Goal: Information Seeking & Learning: Learn about a topic

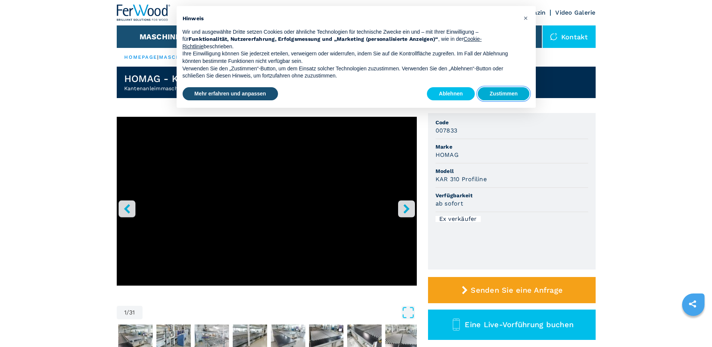
click at [491, 90] on button "Zustimmen" at bounding box center [504, 93] width 52 height 13
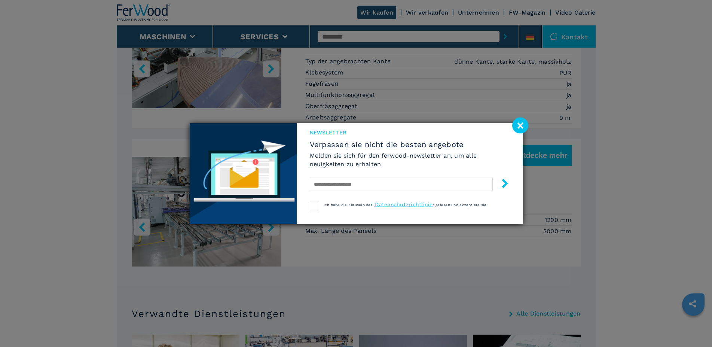
scroll to position [689, 0]
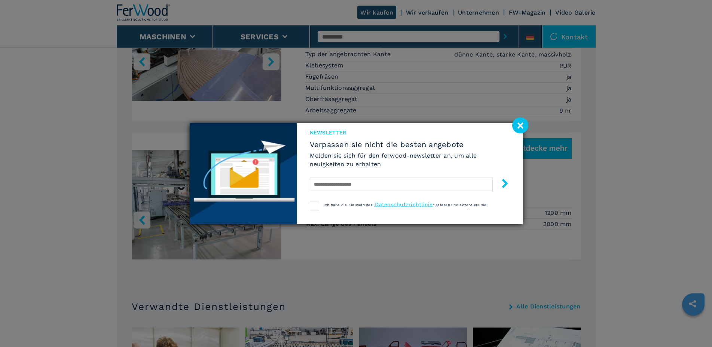
click at [520, 127] on image at bounding box center [520, 125] width 16 height 16
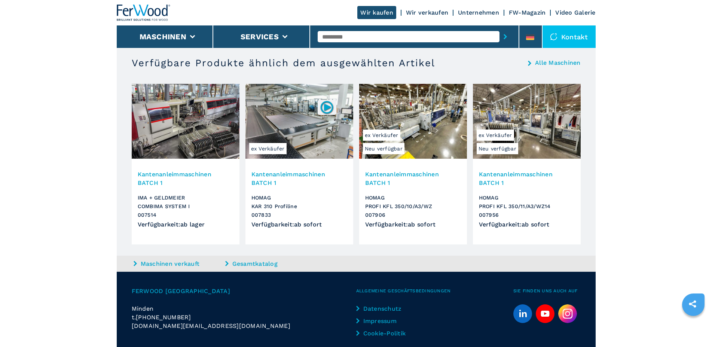
scroll to position [1213, 0]
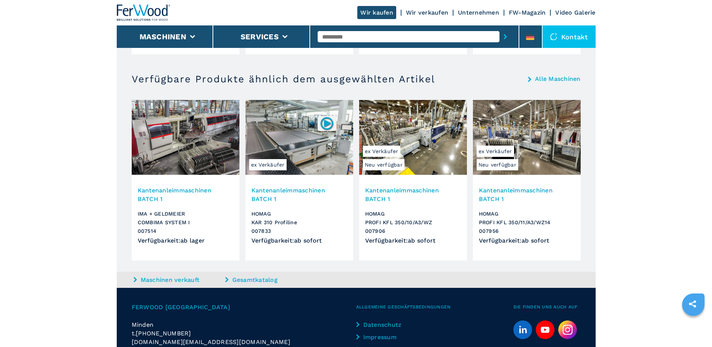
click at [182, 152] on img at bounding box center [186, 137] width 108 height 75
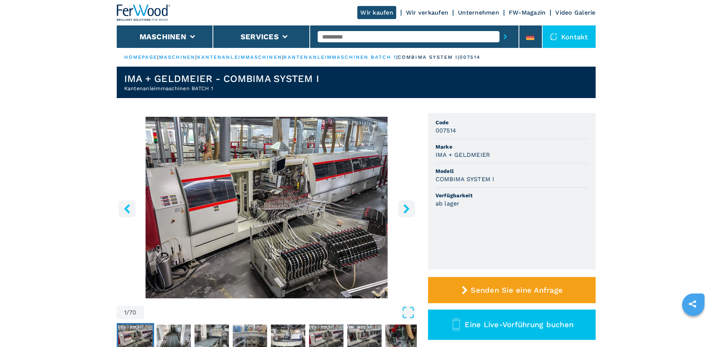
click at [408, 208] on icon "right-button" at bounding box center [406, 208] width 6 height 9
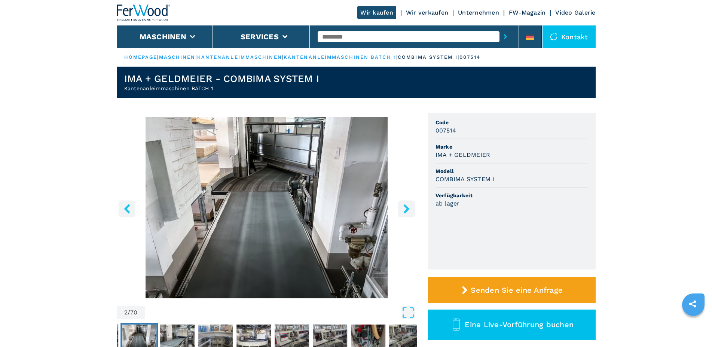
click at [408, 208] on icon "right-button" at bounding box center [406, 208] width 6 height 9
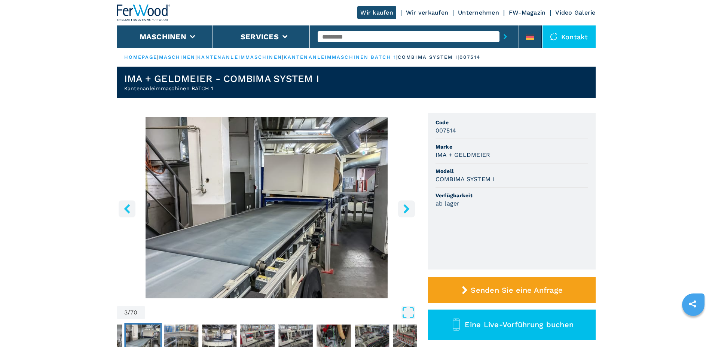
click at [408, 208] on icon "right-button" at bounding box center [406, 208] width 6 height 9
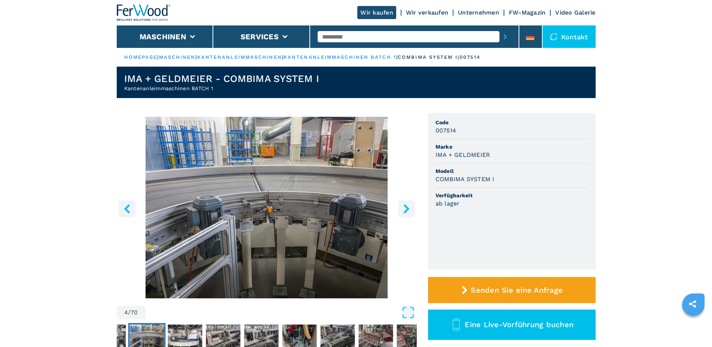
click at [408, 208] on icon "right-button" at bounding box center [406, 208] width 6 height 9
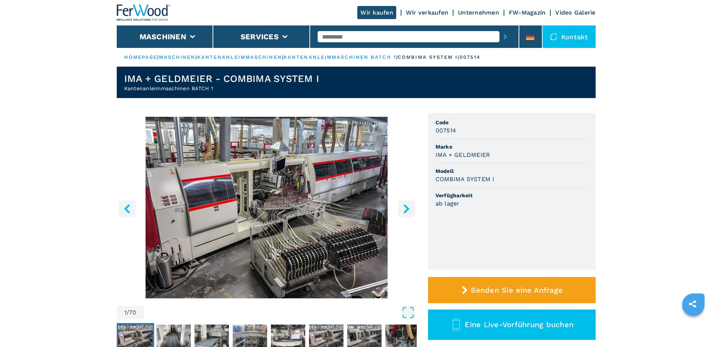
click at [406, 209] on icon "right-button" at bounding box center [406, 208] width 9 height 9
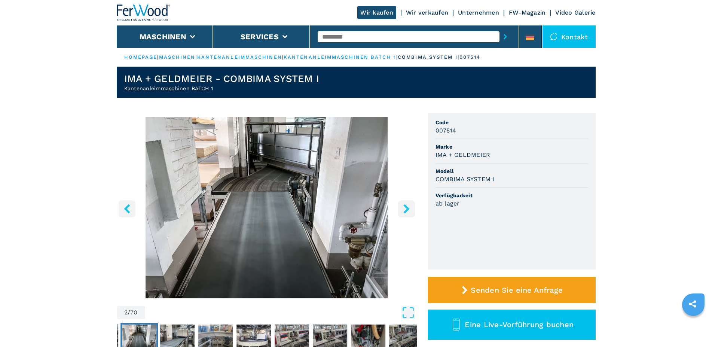
click at [406, 209] on icon "right-button" at bounding box center [406, 208] width 9 height 9
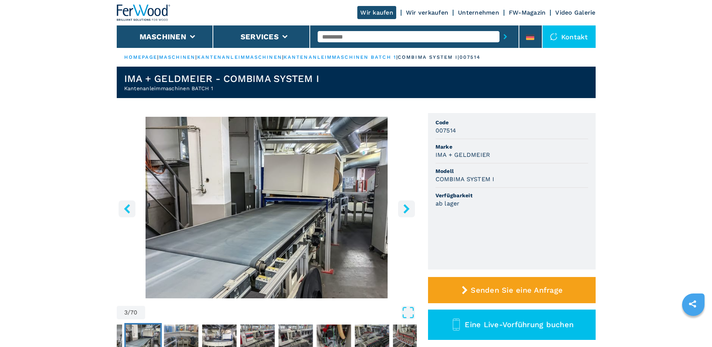
click at [406, 209] on icon "right-button" at bounding box center [406, 208] width 9 height 9
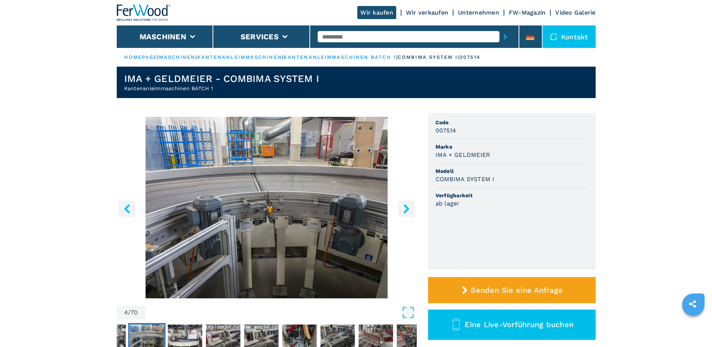
click at [406, 209] on icon "right-button" at bounding box center [406, 208] width 9 height 9
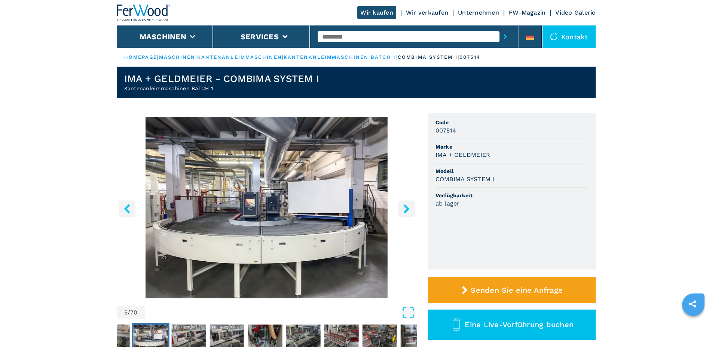
click at [406, 209] on icon "right-button" at bounding box center [406, 208] width 9 height 9
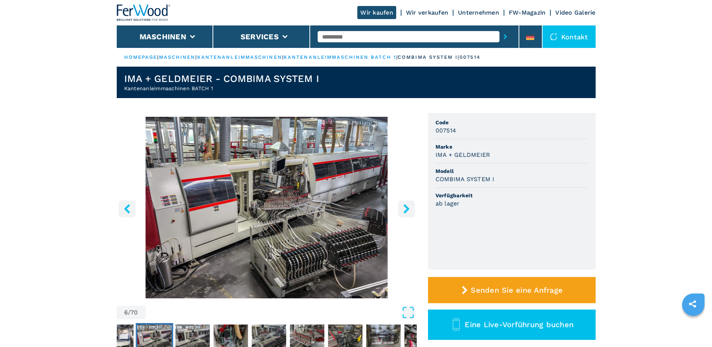
click at [406, 209] on icon "right-button" at bounding box center [406, 208] width 9 height 9
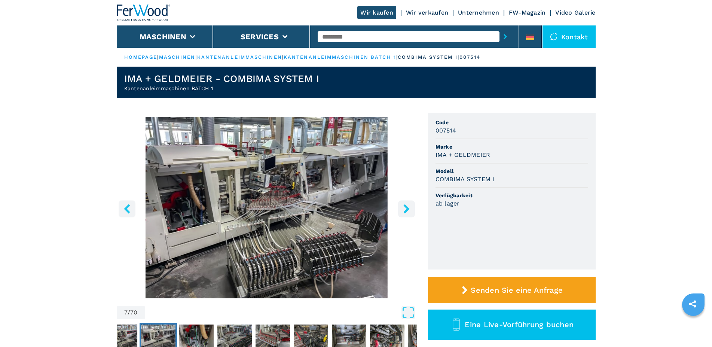
click at [406, 209] on icon "right-button" at bounding box center [406, 208] width 9 height 9
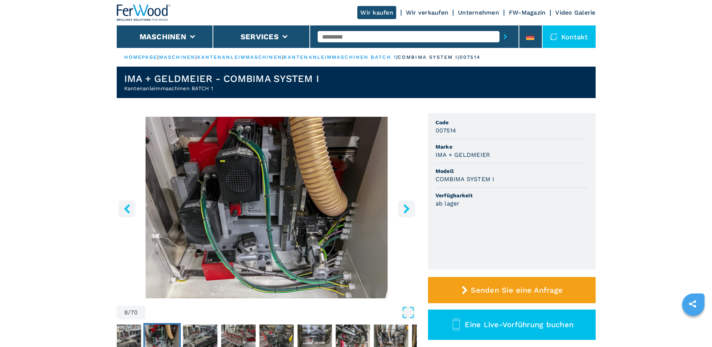
click at [406, 209] on icon "right-button" at bounding box center [406, 208] width 9 height 9
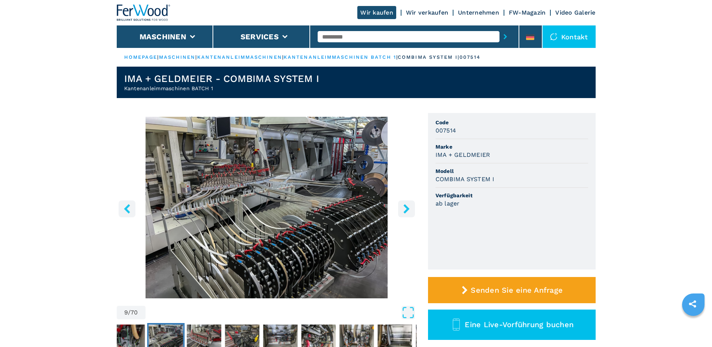
click at [406, 209] on icon "right-button" at bounding box center [406, 208] width 9 height 9
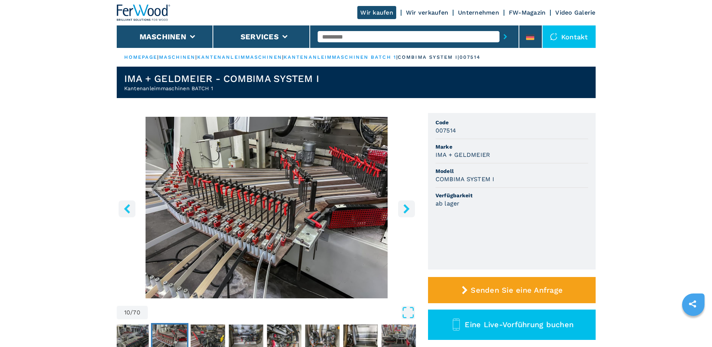
click at [406, 209] on icon "right-button" at bounding box center [406, 208] width 9 height 9
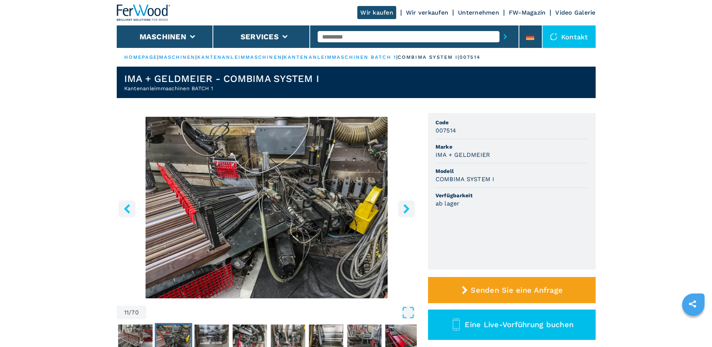
click at [406, 209] on icon "right-button" at bounding box center [406, 208] width 9 height 9
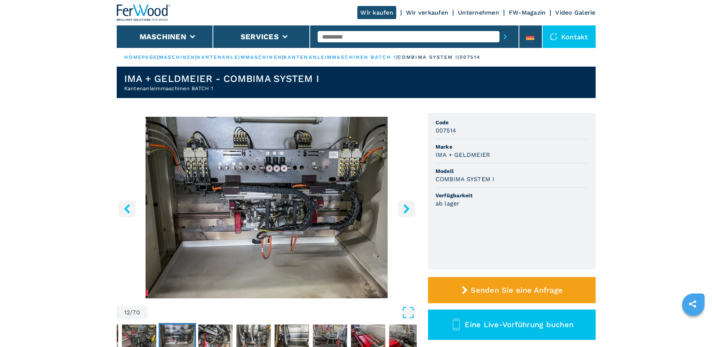
click at [406, 209] on icon "right-button" at bounding box center [406, 208] width 9 height 9
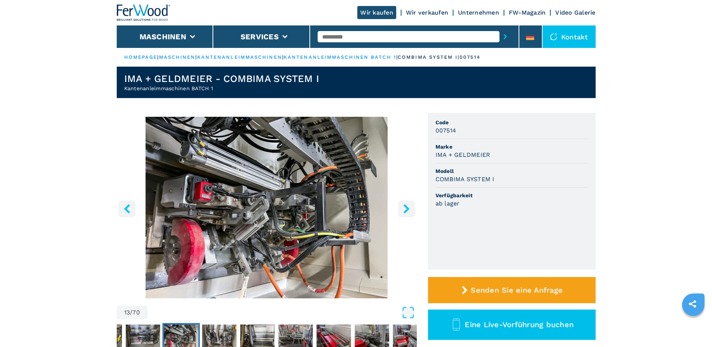
click at [406, 209] on icon "right-button" at bounding box center [406, 208] width 9 height 9
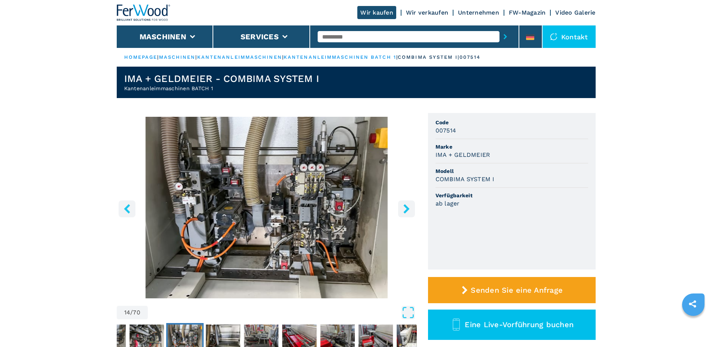
click at [406, 209] on icon "right-button" at bounding box center [406, 208] width 9 height 9
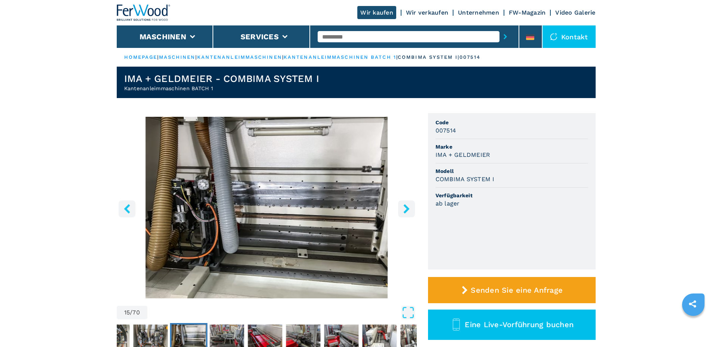
click at [406, 209] on icon "right-button" at bounding box center [406, 208] width 9 height 9
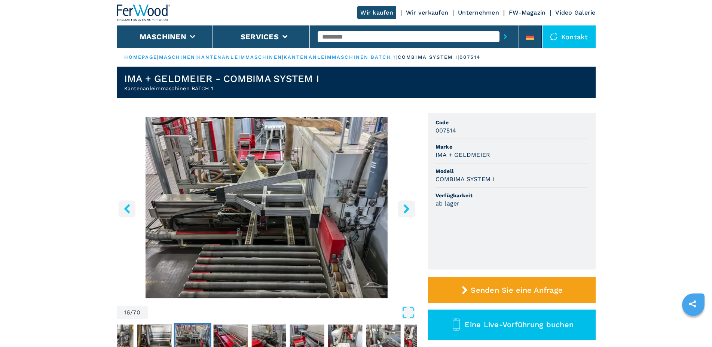
click at [125, 204] on button "left-button" at bounding box center [127, 208] width 17 height 17
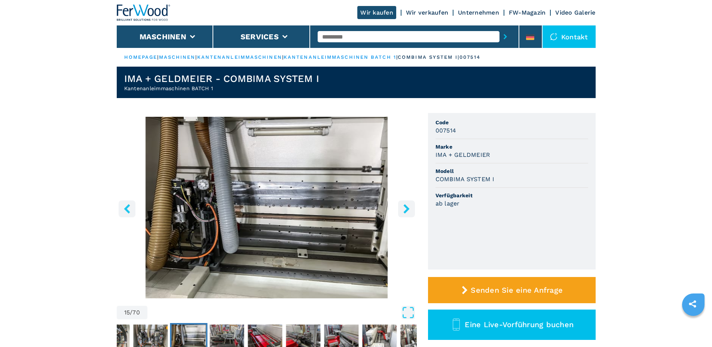
click at [403, 208] on icon "right-button" at bounding box center [406, 208] width 9 height 9
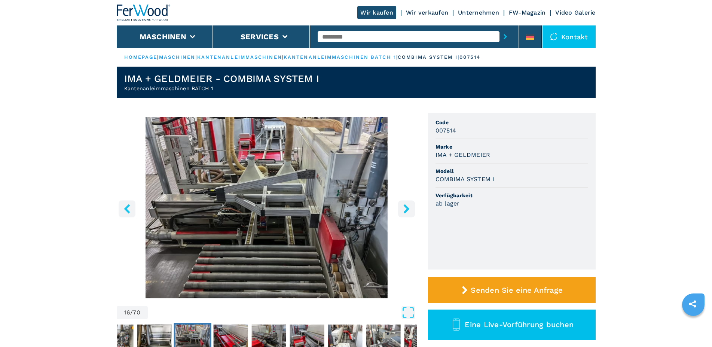
click at [403, 208] on icon "right-button" at bounding box center [406, 208] width 9 height 9
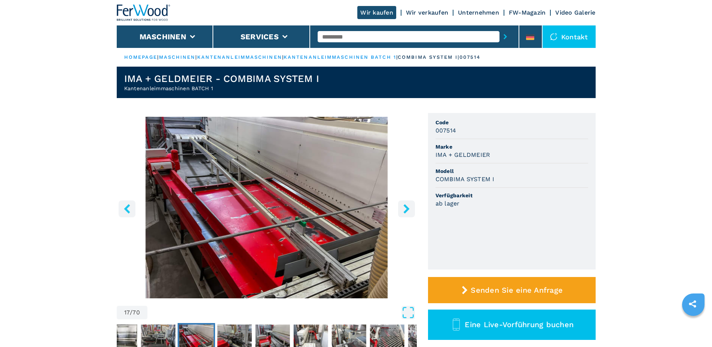
click at [403, 208] on icon "right-button" at bounding box center [406, 208] width 9 height 9
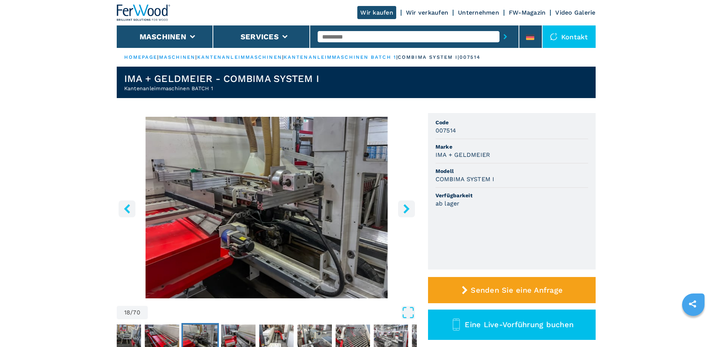
click at [403, 208] on icon "right-button" at bounding box center [406, 208] width 9 height 9
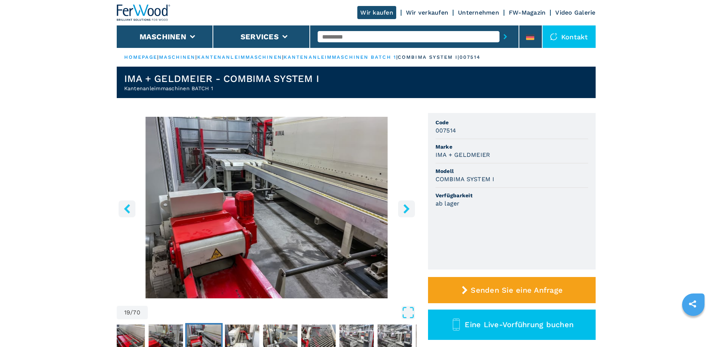
click at [403, 208] on icon "right-button" at bounding box center [406, 208] width 9 height 9
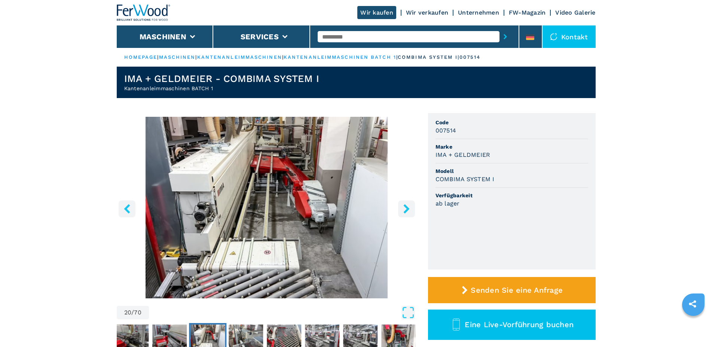
click at [403, 208] on icon "right-button" at bounding box center [406, 208] width 9 height 9
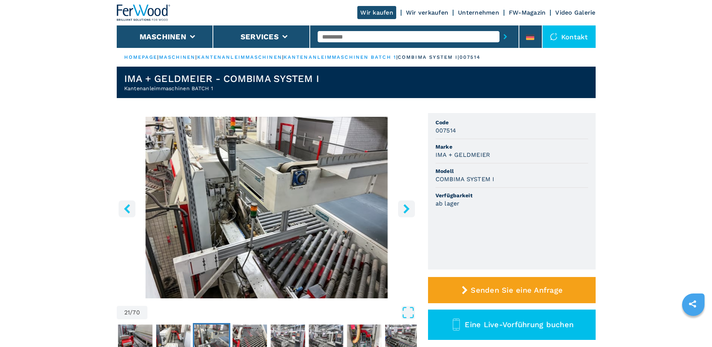
click at [403, 208] on icon "right-button" at bounding box center [406, 208] width 9 height 9
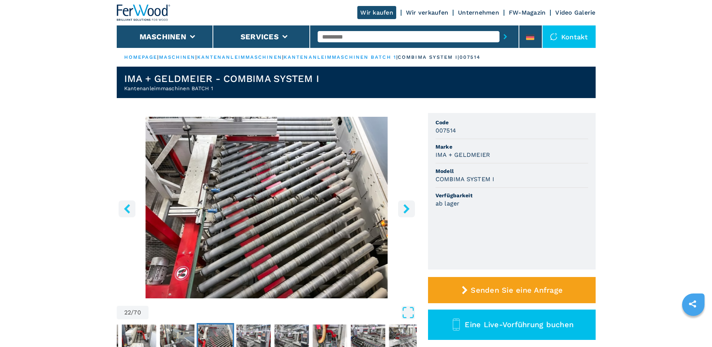
click at [403, 208] on icon "right-button" at bounding box center [406, 208] width 9 height 9
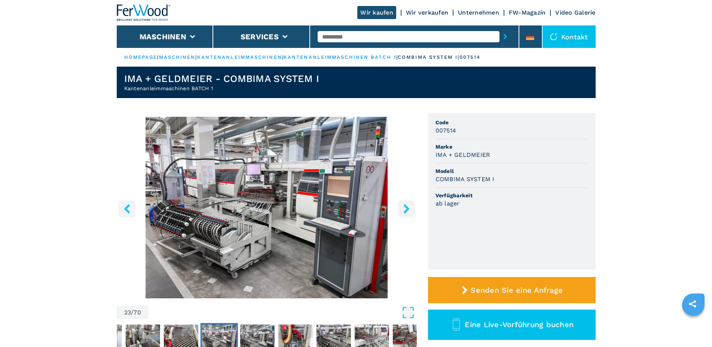
click at [403, 208] on icon "right-button" at bounding box center [406, 208] width 9 height 9
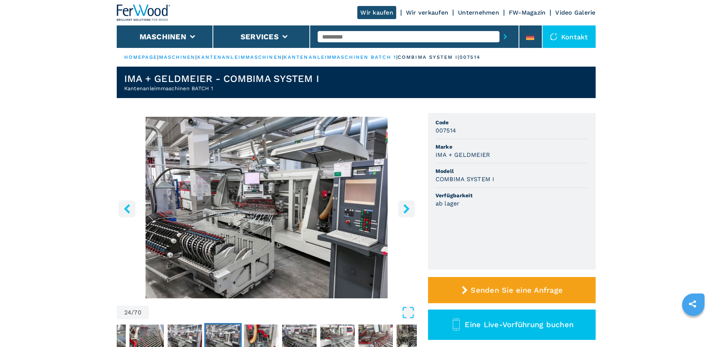
click at [403, 208] on icon "right-button" at bounding box center [406, 208] width 9 height 9
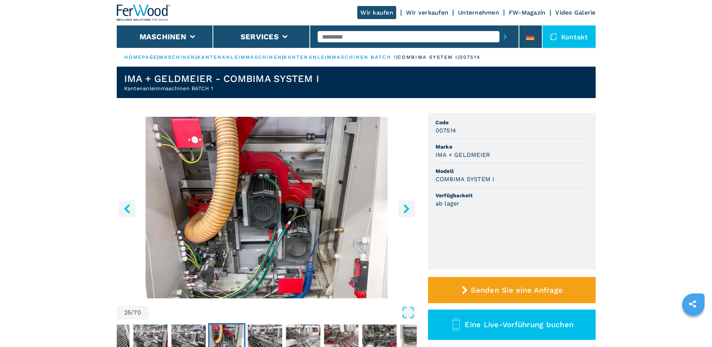
click at [403, 208] on icon "right-button" at bounding box center [406, 208] width 9 height 9
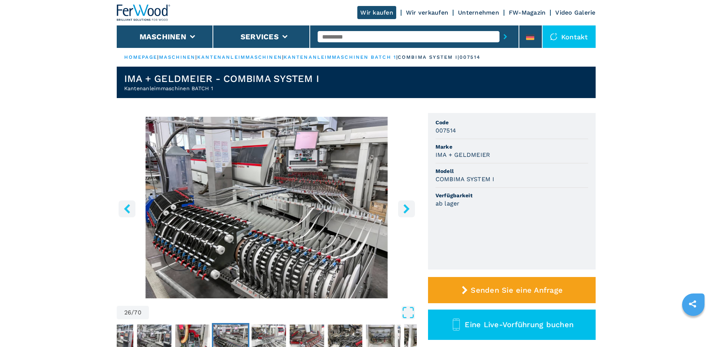
click at [403, 208] on icon "right-button" at bounding box center [406, 208] width 9 height 9
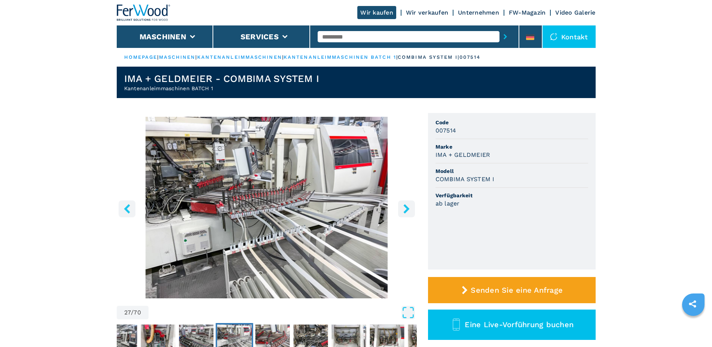
click at [403, 208] on icon "right-button" at bounding box center [406, 208] width 9 height 9
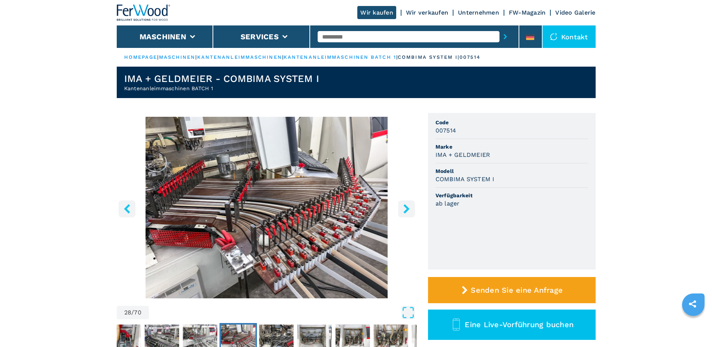
click at [403, 208] on icon "right-button" at bounding box center [406, 208] width 9 height 9
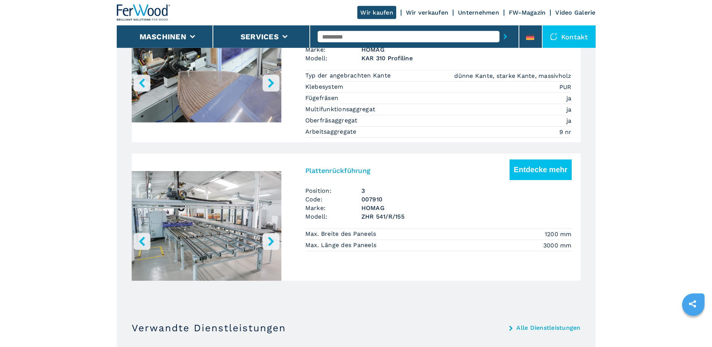
scroll to position [665, 0]
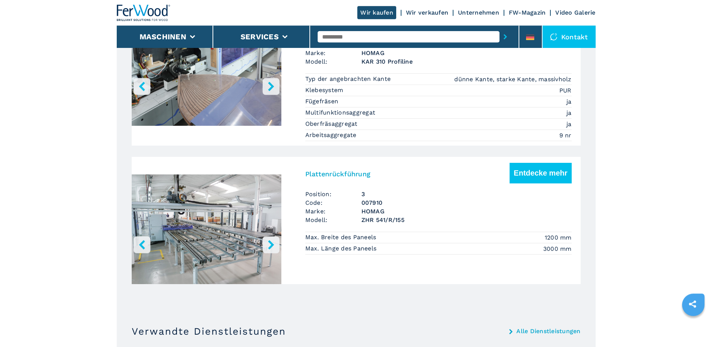
click at [223, 243] on img "Go to Slide 1" at bounding box center [207, 231] width 150 height 140
click at [268, 248] on icon "right-button" at bounding box center [270, 244] width 9 height 9
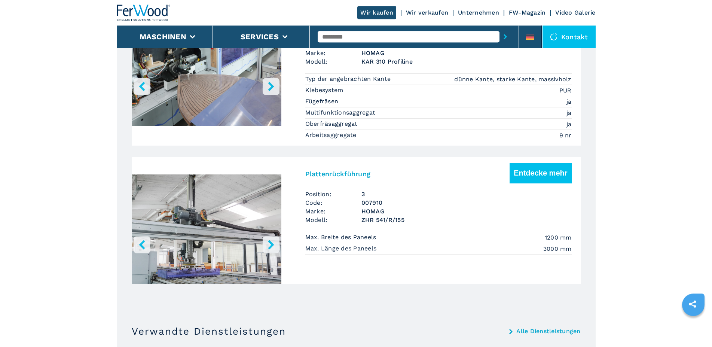
click at [268, 248] on icon "right-button" at bounding box center [270, 244] width 9 height 9
click at [272, 249] on icon "right-button" at bounding box center [271, 244] width 6 height 9
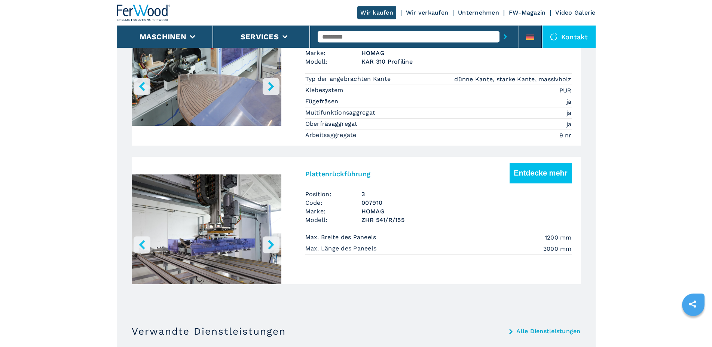
click at [272, 249] on icon "right-button" at bounding box center [271, 244] width 6 height 9
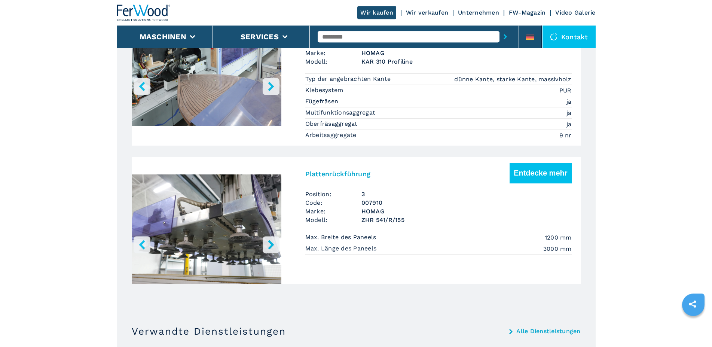
click at [272, 249] on icon "right-button" at bounding box center [271, 244] width 6 height 9
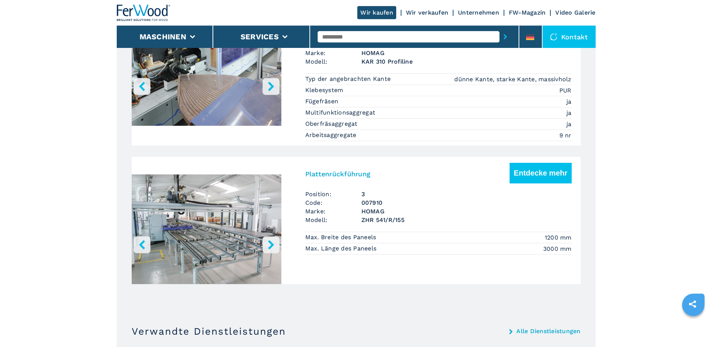
click at [272, 249] on icon "right-button" at bounding box center [271, 244] width 6 height 9
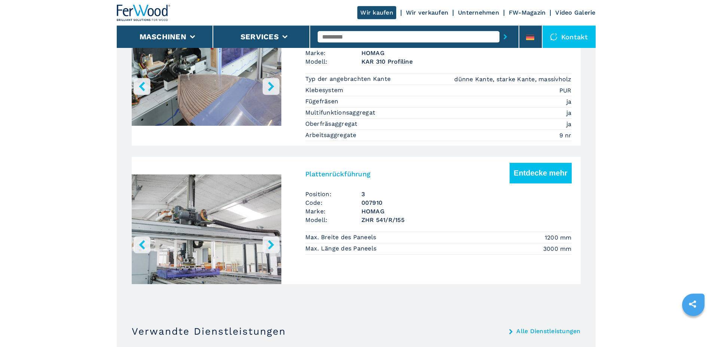
click at [272, 249] on icon "right-button" at bounding box center [271, 244] width 6 height 9
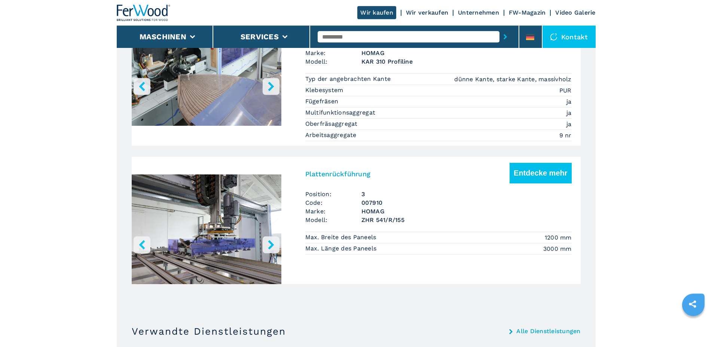
click at [272, 249] on icon "right-button" at bounding box center [271, 244] width 6 height 9
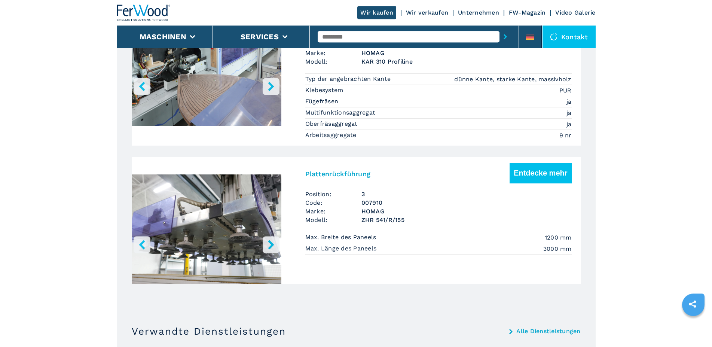
click at [272, 249] on icon "right-button" at bounding box center [271, 244] width 6 height 9
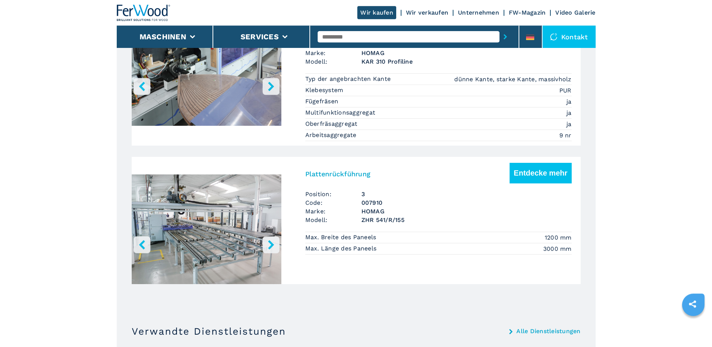
click at [272, 249] on icon "right-button" at bounding box center [271, 244] width 6 height 9
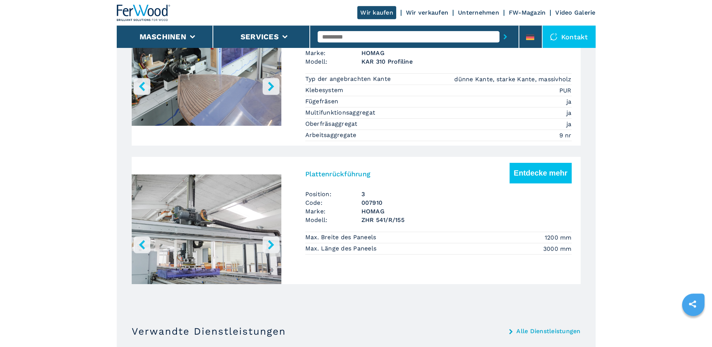
click at [272, 249] on icon "right-button" at bounding box center [271, 244] width 6 height 9
